Goal: Obtain resource: Download file/media

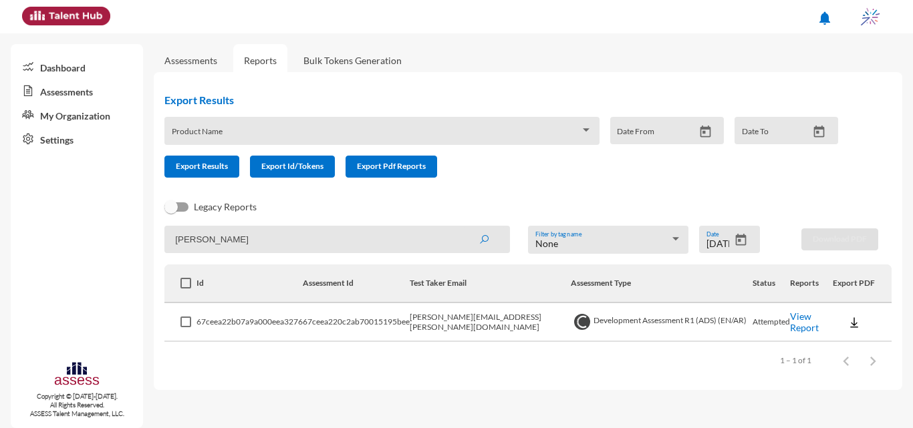
click at [748, 236] on icon "Open calendar" at bounding box center [741, 240] width 14 height 14
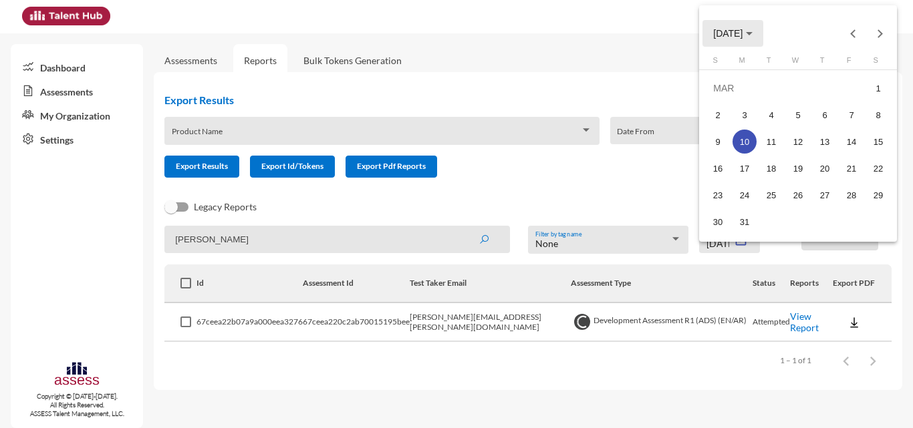
click at [742, 31] on span "[DATE]" at bounding box center [727, 34] width 29 height 11
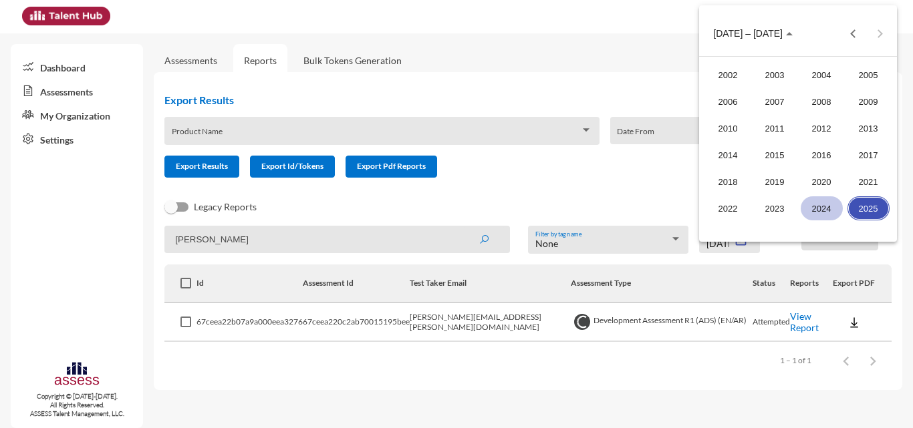
click at [832, 207] on div "2024" at bounding box center [821, 208] width 42 height 24
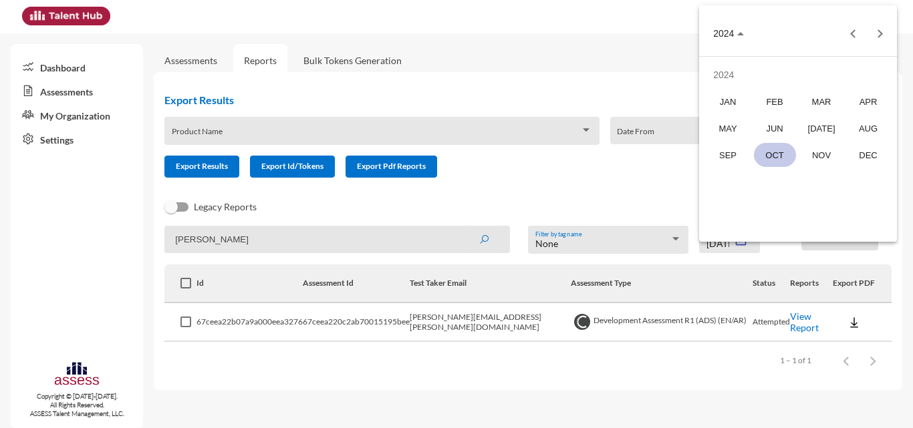
click at [766, 153] on div "OCT" at bounding box center [775, 155] width 42 height 24
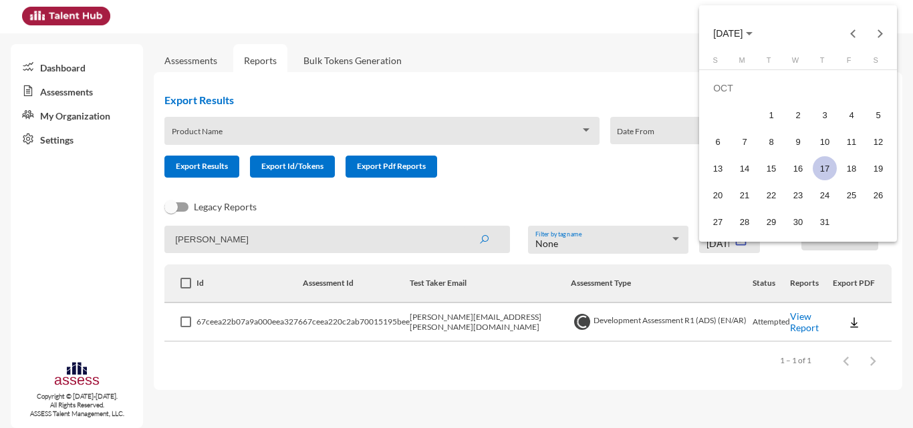
click at [816, 162] on div "17" at bounding box center [824, 168] width 24 height 24
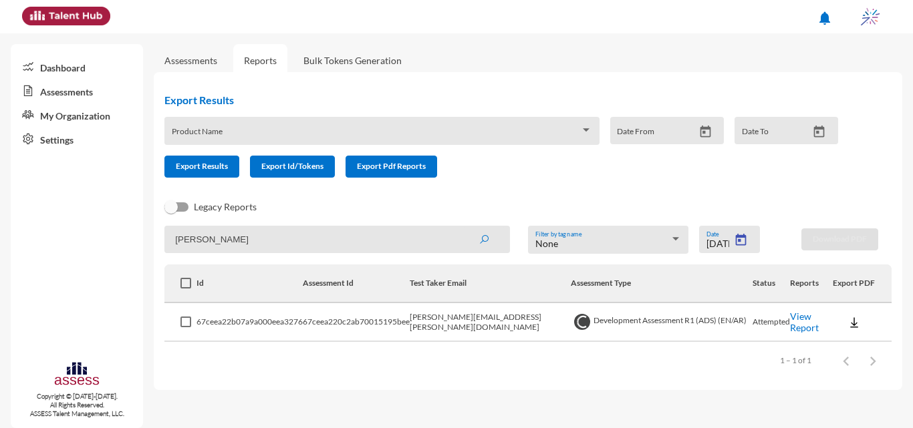
type input "[DATE]"
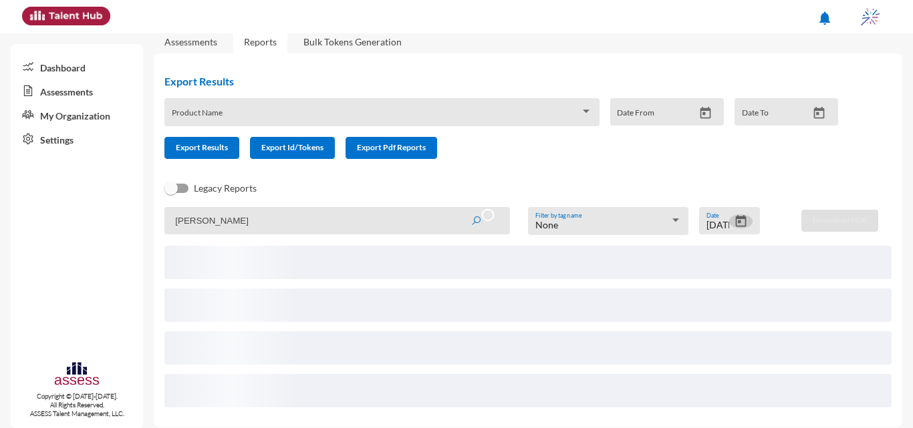
scroll to position [29, 0]
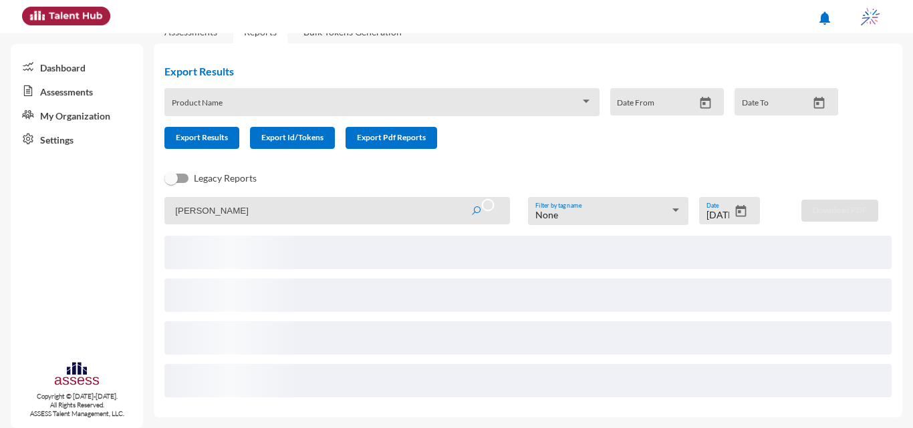
drag, startPoint x: 269, startPoint y: 201, endPoint x: 137, endPoint y: 195, distance: 131.7
click at [137, 195] on mat-sidenav-container "Dashboard Assessments My Organization Settings Copyright © [DATE]-[DATE]. All R…" at bounding box center [456, 230] width 913 height 395
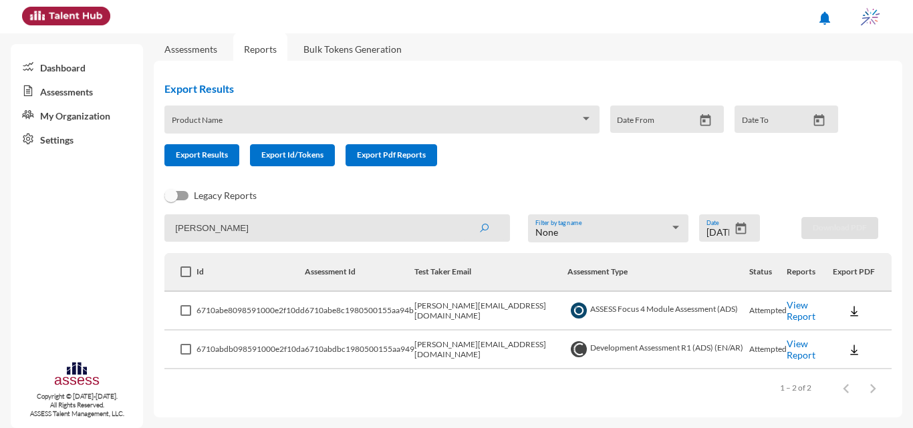
type input "[PERSON_NAME]"
click at [462, 216] on button "submit" at bounding box center [483, 228] width 43 height 24
click at [847, 348] on img at bounding box center [853, 349] width 13 height 13
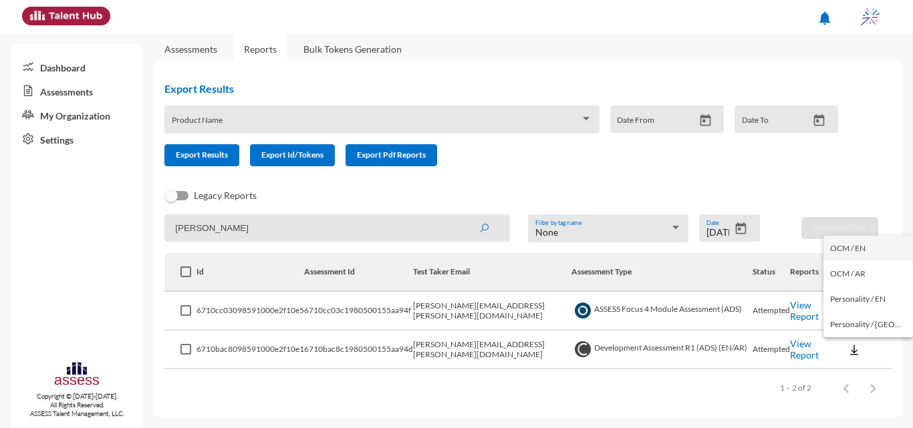
click at [851, 243] on button "OCM / EN" at bounding box center [868, 248] width 90 height 25
